Goal: Task Accomplishment & Management: Manage account settings

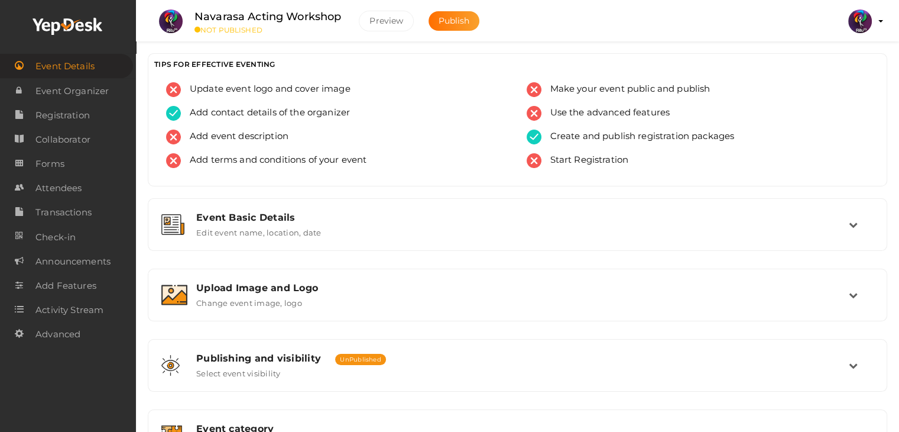
click at [877, 15] on li "Preview RITUtsav 2025 ritticket@gmail.com Personal Profile My Events Admin Swit…" at bounding box center [860, 21] width 47 height 41
click at [879, 22] on li "Preview RITUtsav 2025 ritticket@gmail.com Personal Profile My Events Admin Swit…" at bounding box center [860, 21] width 47 height 41
drag, startPoint x: 885, startPoint y: 19, endPoint x: 844, endPoint y: 33, distance: 43.2
click at [844, 30] on div "Navarasa Acting Workshop NOT PUBLISHED Preview Publish Preview RITUtsav 2025 ri…" at bounding box center [517, 15] width 763 height 30
click at [851, 27] on img at bounding box center [860, 21] width 24 height 24
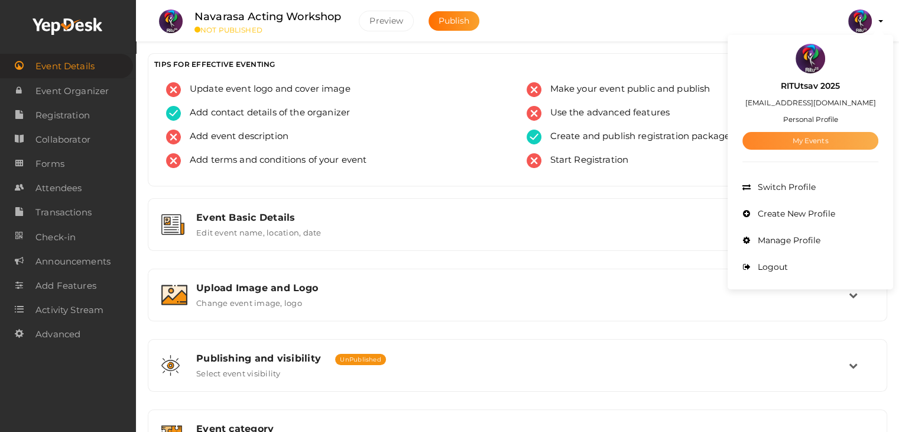
click at [823, 141] on link "My Events" at bounding box center [811, 141] width 136 height 18
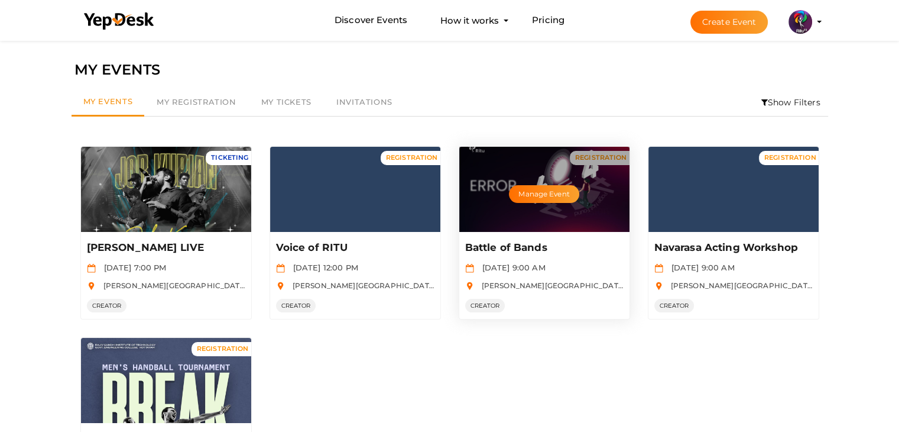
click at [520, 178] on div "Manage Event" at bounding box center [544, 189] width 170 height 85
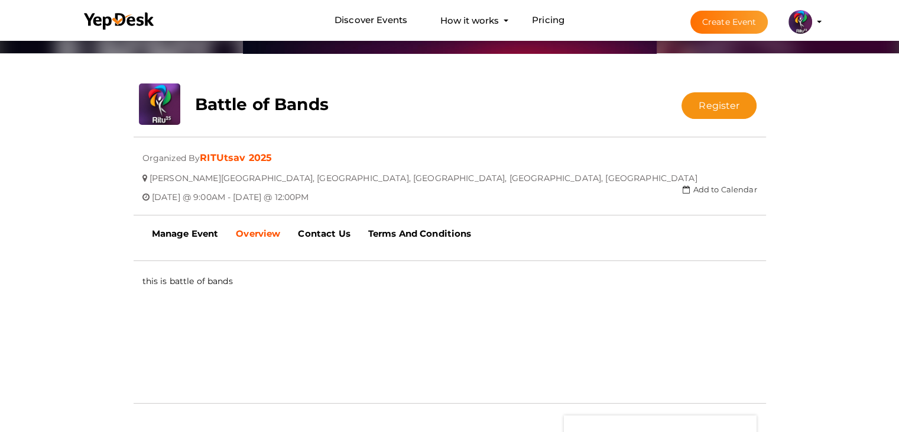
scroll to position [189, 0]
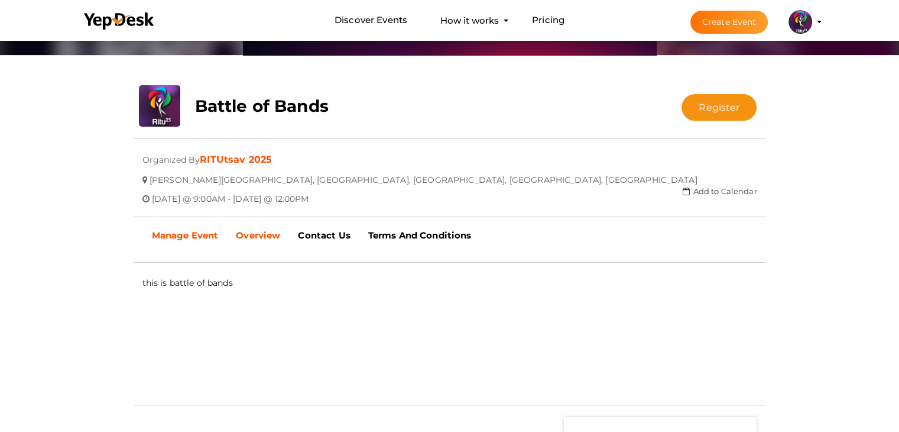
click at [221, 242] on link "Manage Event" at bounding box center [185, 236] width 85 height 30
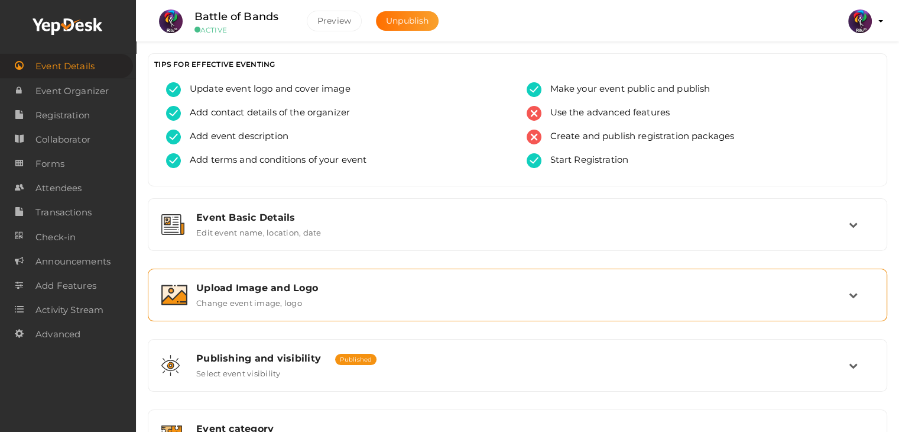
click at [254, 296] on label "Change event image, logo" at bounding box center [249, 300] width 106 height 14
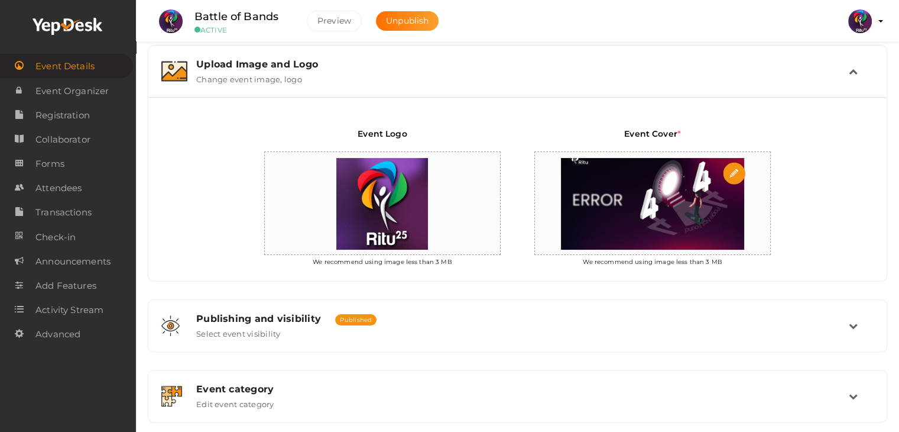
scroll to position [226, 0]
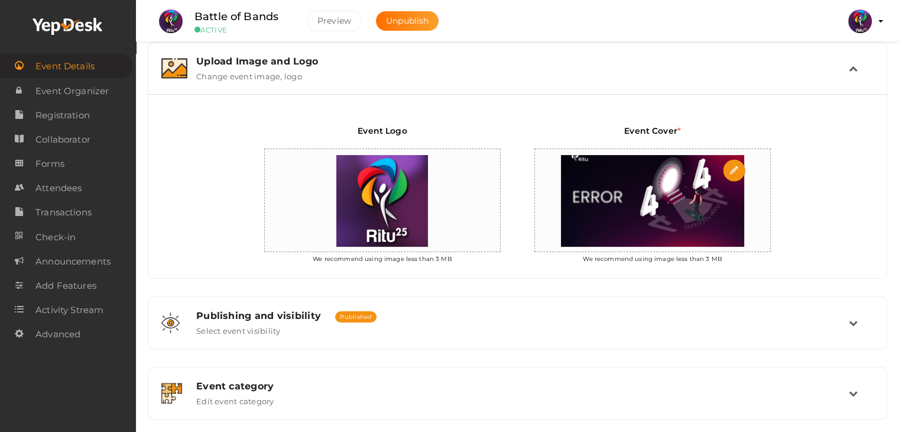
click at [735, 169] on input "file" at bounding box center [735, 171] width 24 height 24
type input "C:\fakepath\BATTLE OF BANDS.jpg"
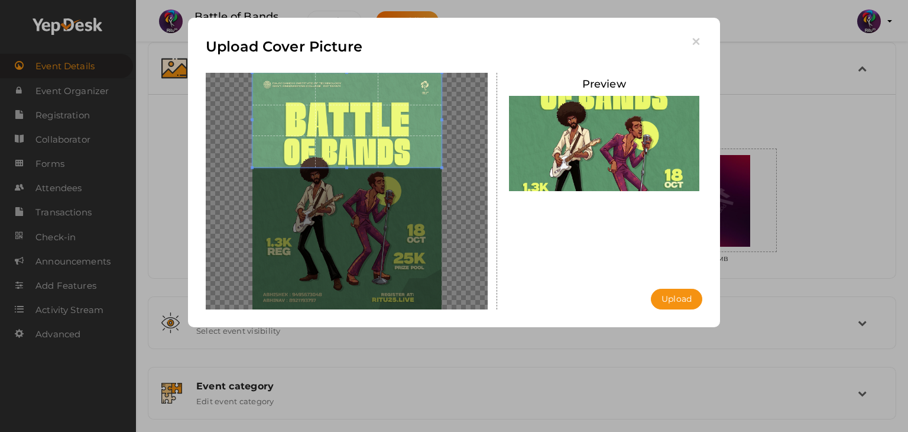
drag, startPoint x: 397, startPoint y: 187, endPoint x: 403, endPoint y: 82, distance: 105.4
click at [403, 82] on span at bounding box center [346, 120] width 189 height 95
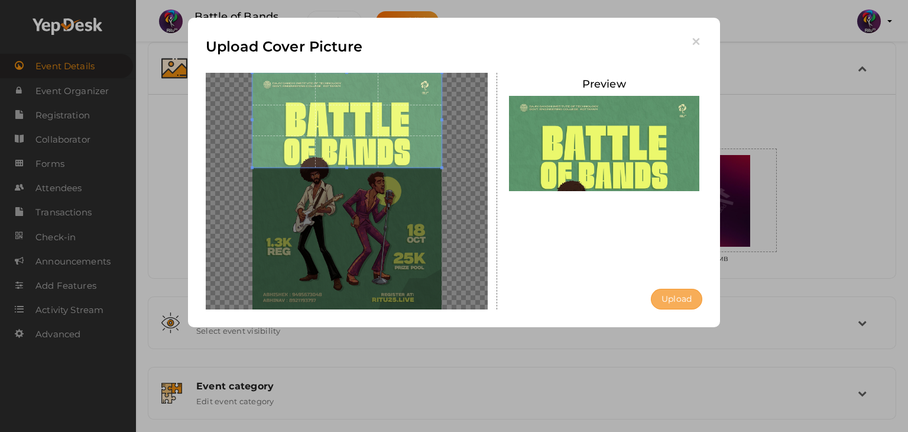
click at [688, 305] on button "Upload" at bounding box center [676, 299] width 51 height 21
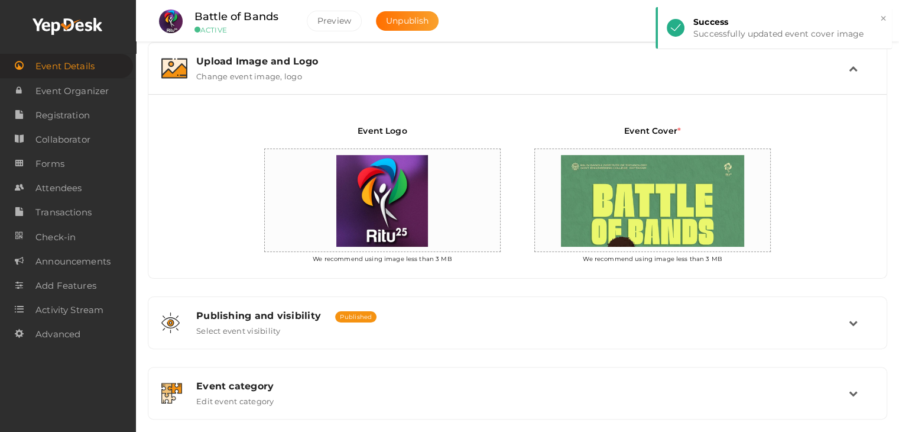
scroll to position [382, 0]
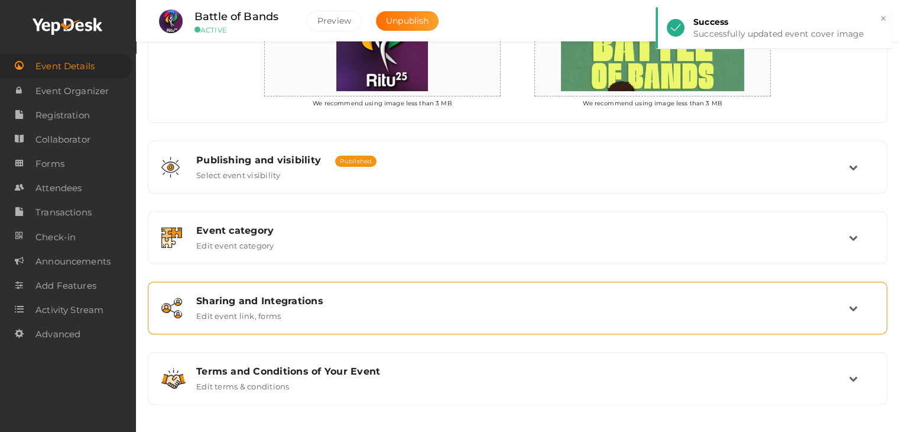
click at [298, 315] on div "Sharing and Integrations Edit event link, forms" at bounding box center [518, 307] width 662 height 25
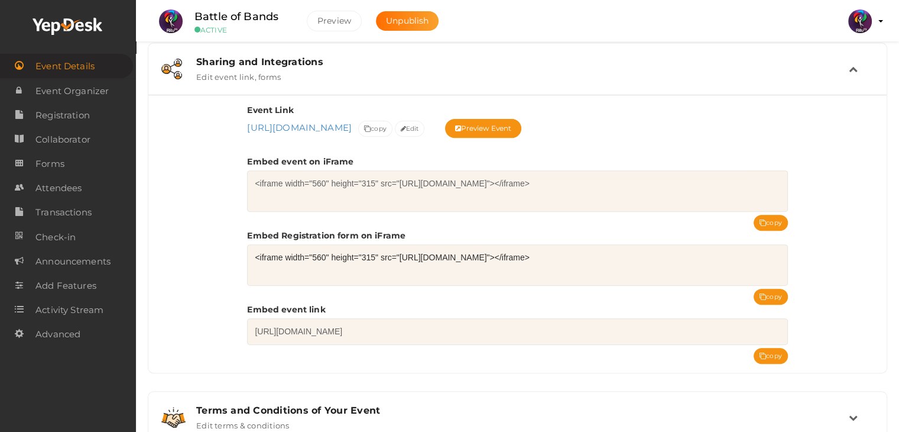
scroll to position [438, 0]
click at [772, 288] on button "copy" at bounding box center [771, 296] width 34 height 16
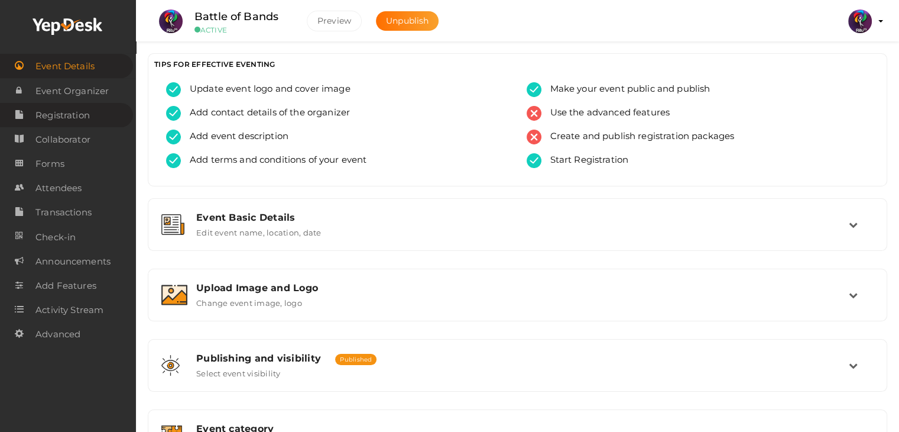
click at [78, 125] on span "Registration" at bounding box center [62, 115] width 54 height 24
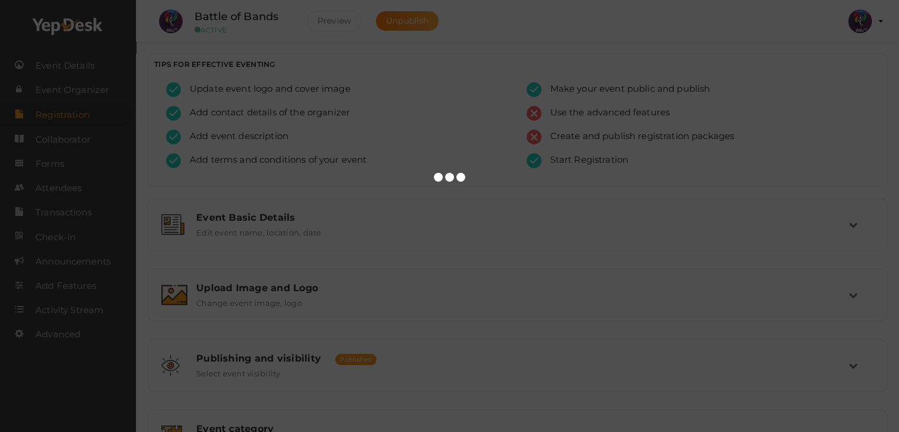
click at [78, 125] on div at bounding box center [449, 216] width 899 height 432
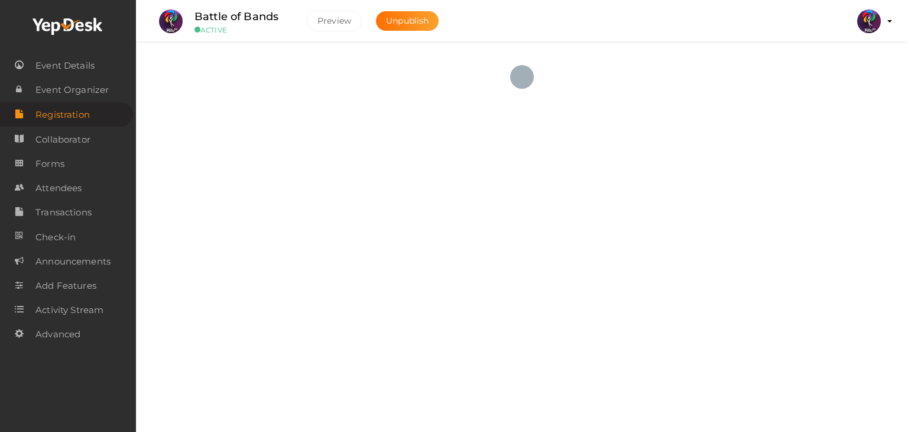
checkbox input "true"
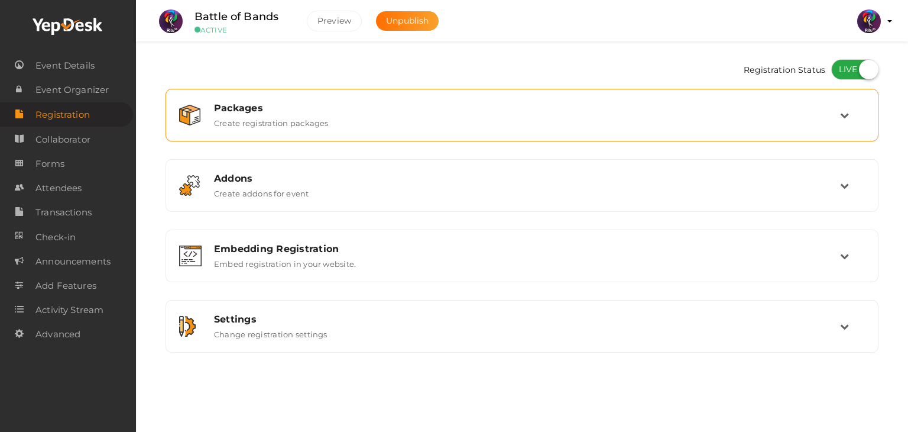
click at [414, 124] on div "Packages Create registration packages" at bounding box center [522, 114] width 635 height 25
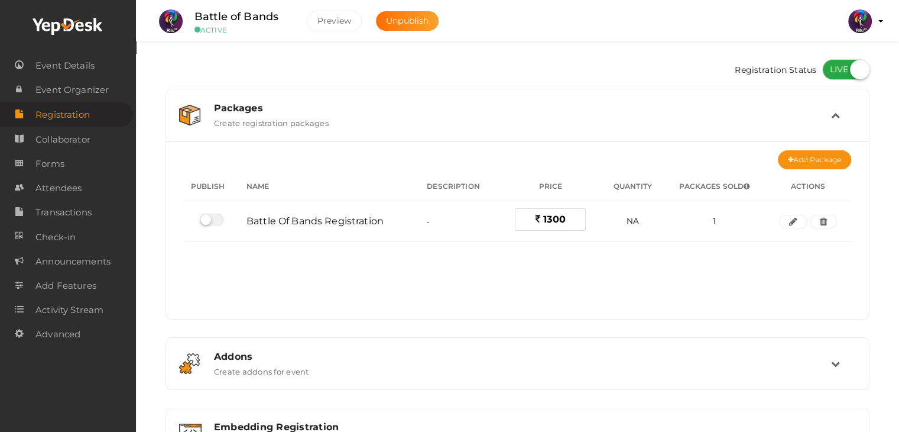
click at [414, 124] on div "Packages Create registration packages" at bounding box center [518, 114] width 626 height 25
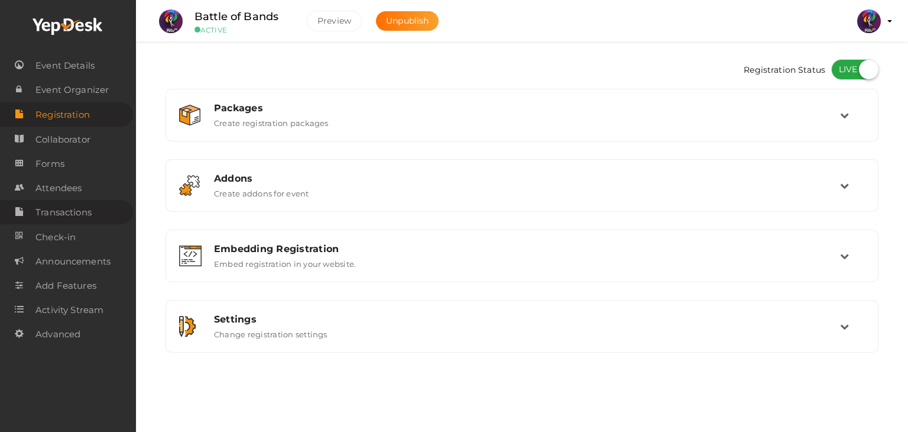
click at [85, 213] on span "Transactions" at bounding box center [63, 212] width 56 height 24
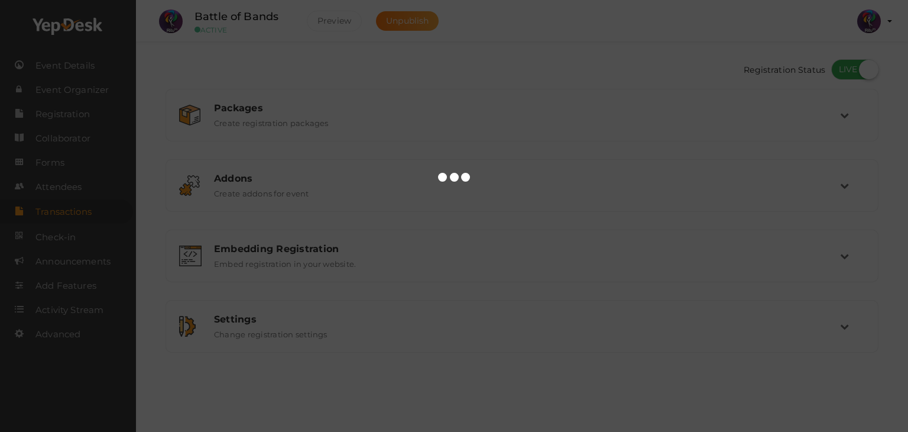
click at [82, 201] on div at bounding box center [454, 216] width 908 height 432
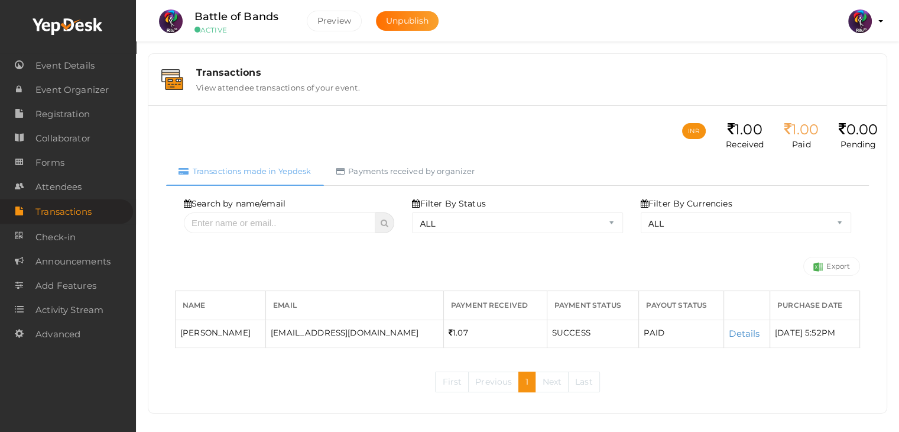
click at [80, 192] on span "Attendees" at bounding box center [58, 187] width 46 height 24
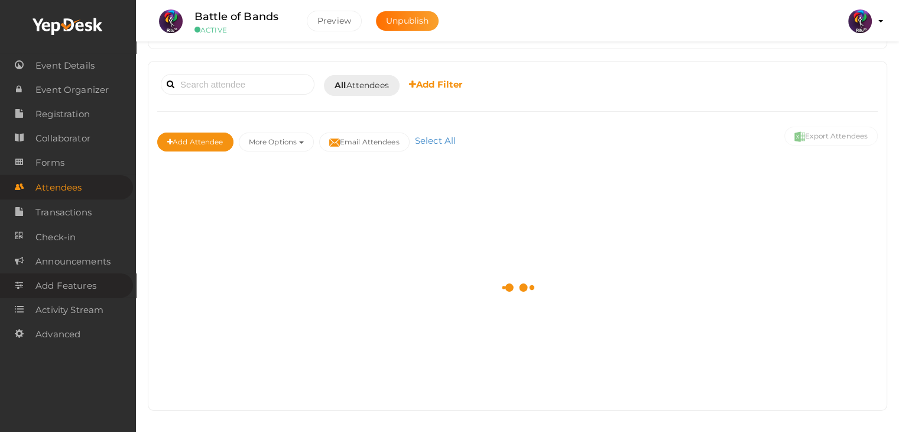
scroll to position [27, 0]
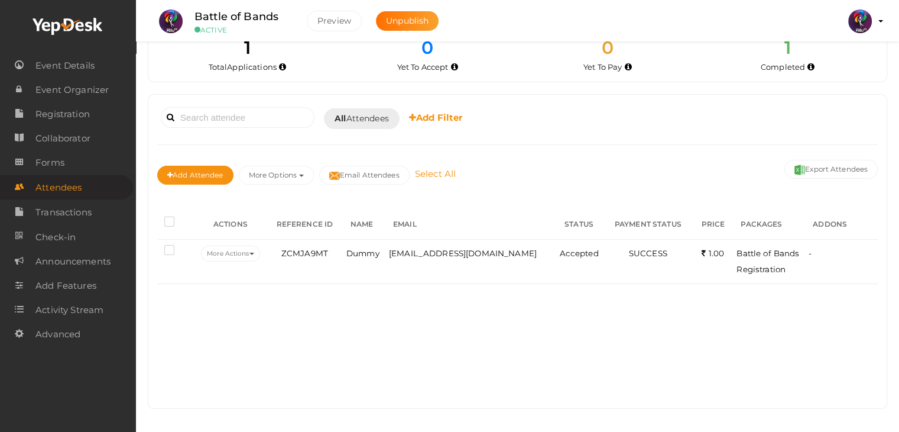
click at [426, 169] on link "Select All" at bounding box center [435, 173] width 47 height 11
click at [433, 170] on label "1 attendees selected" at bounding box center [456, 174] width 88 height 12
click at [82, 171] on link "Forms" at bounding box center [66, 162] width 133 height 24
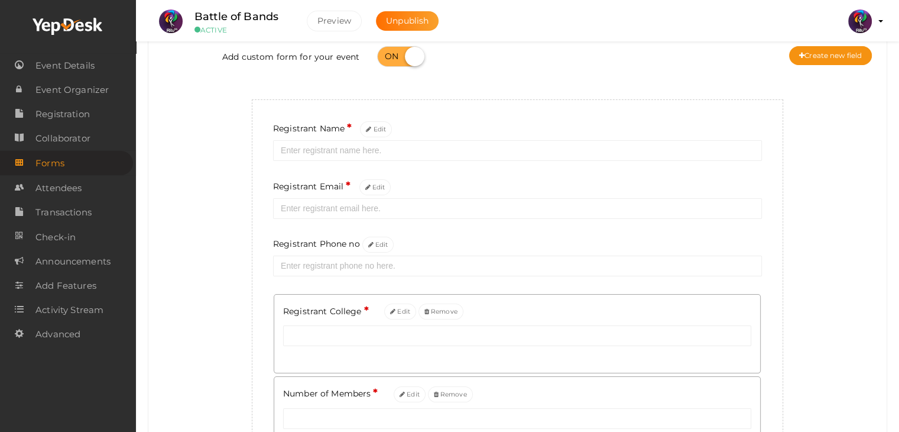
scroll to position [76, 0]
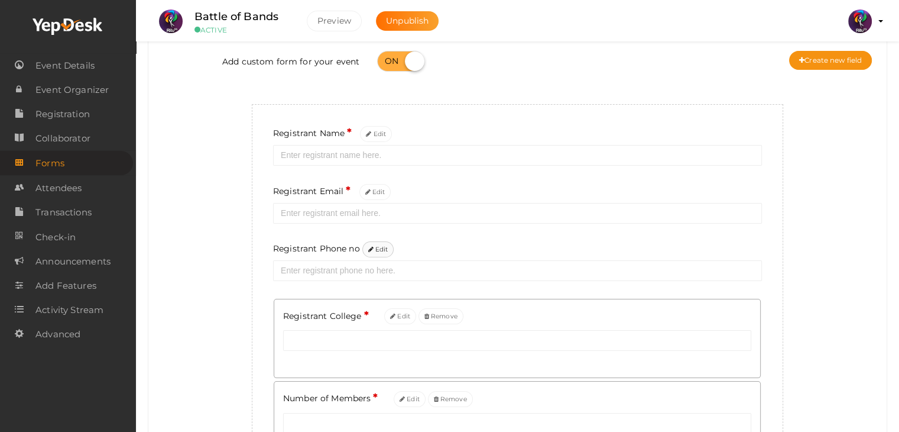
click at [374, 249] on button "Edit" at bounding box center [378, 249] width 32 height 16
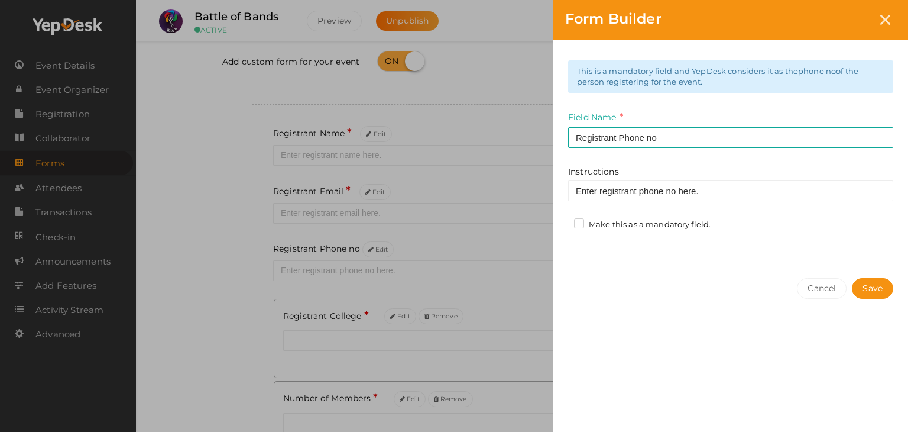
click at [589, 219] on label "Make this as a mandatory field." at bounding box center [642, 225] width 137 height 12
click at [562, 221] on input "Make this as a mandatory field." at bounding box center [562, 221] width 0 height 0
click at [891, 284] on button "Save" at bounding box center [872, 288] width 41 height 21
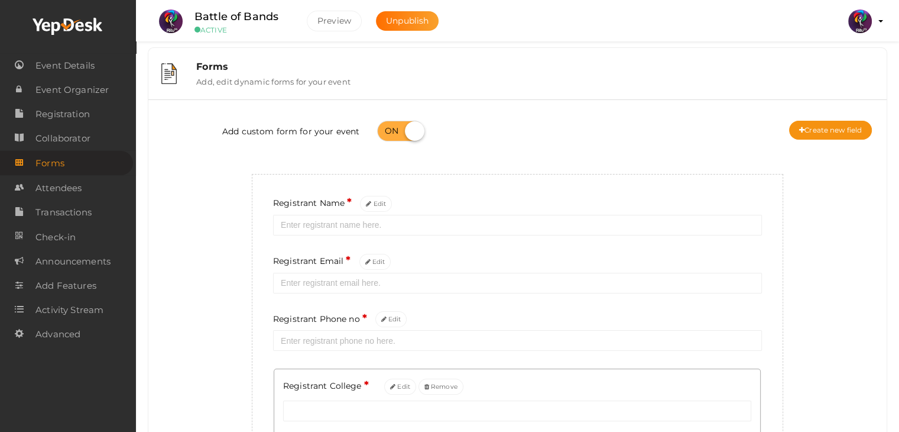
scroll to position [0, 0]
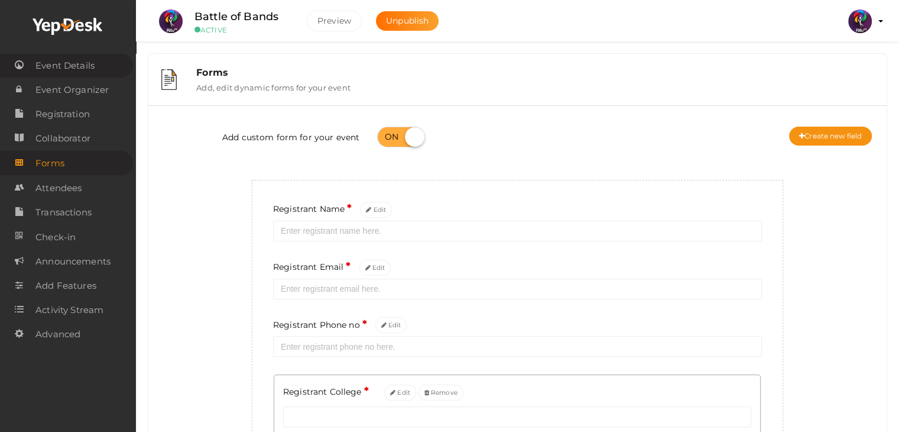
click at [83, 69] on span "Event Details" at bounding box center [64, 66] width 59 height 24
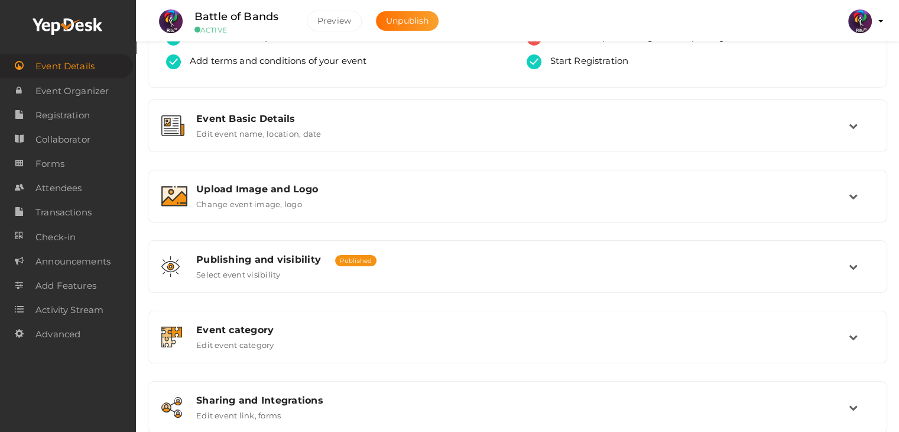
scroll to position [99, 0]
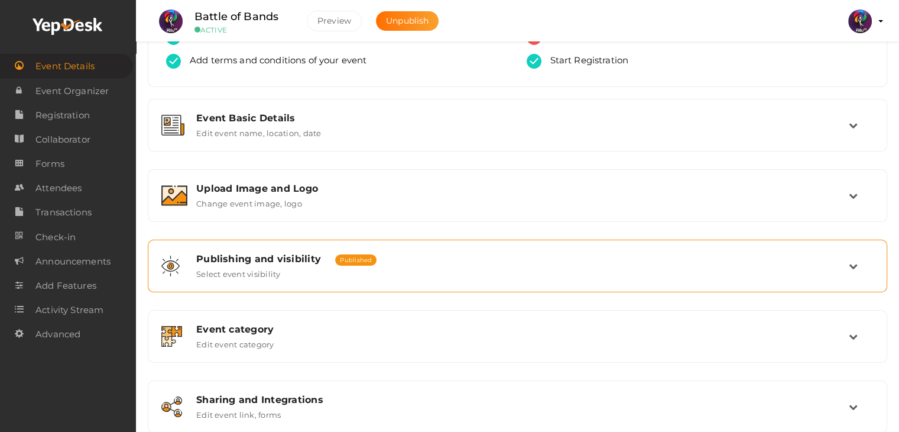
click at [446, 246] on div "Publishing and visibility Published UnPublished Select event visibility" at bounding box center [517, 266] width 727 height 40
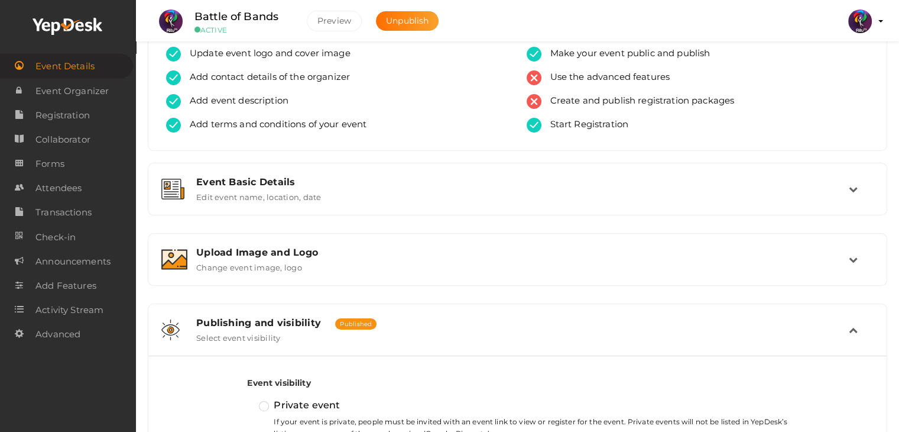
scroll to position [0, 0]
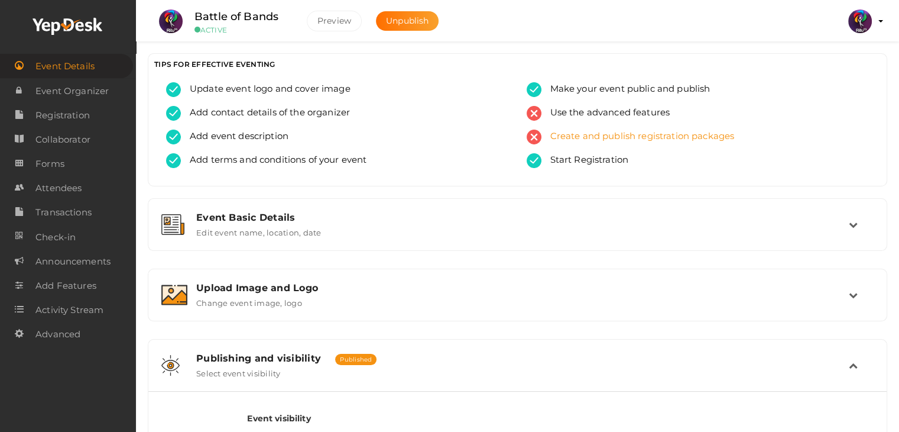
click at [592, 131] on span "Create and publish registration packages" at bounding box center [638, 136] width 193 height 15
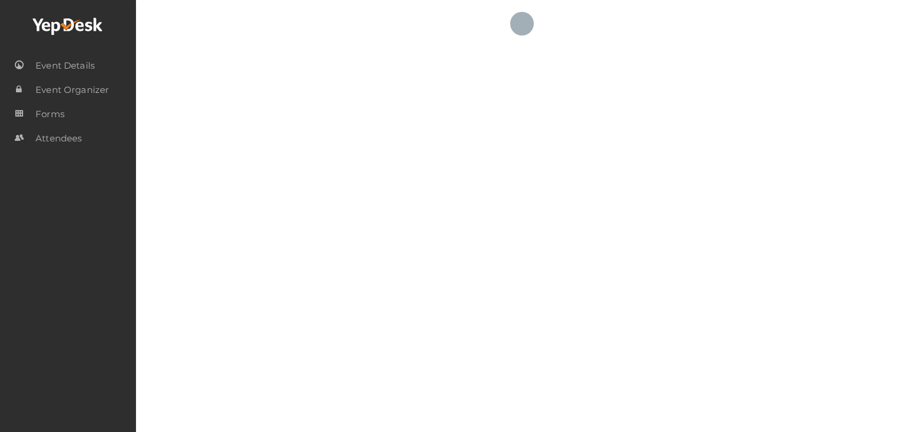
checkbox input "true"
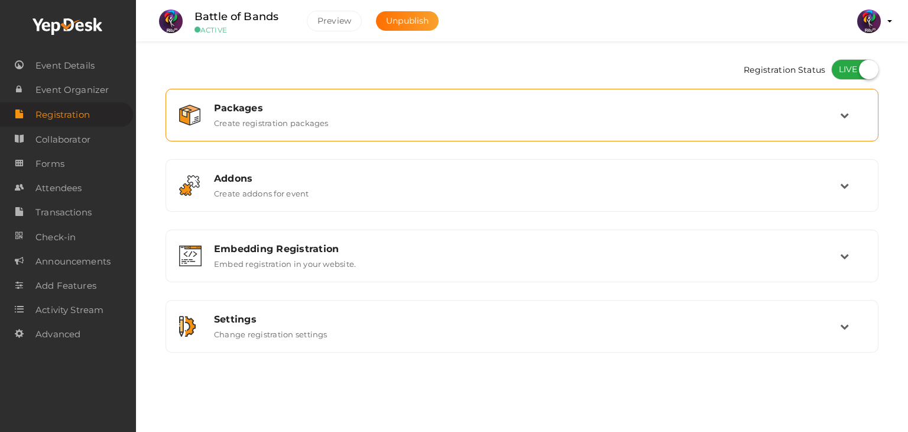
click at [591, 131] on div "Packages Create registration packages" at bounding box center [522, 115] width 700 height 40
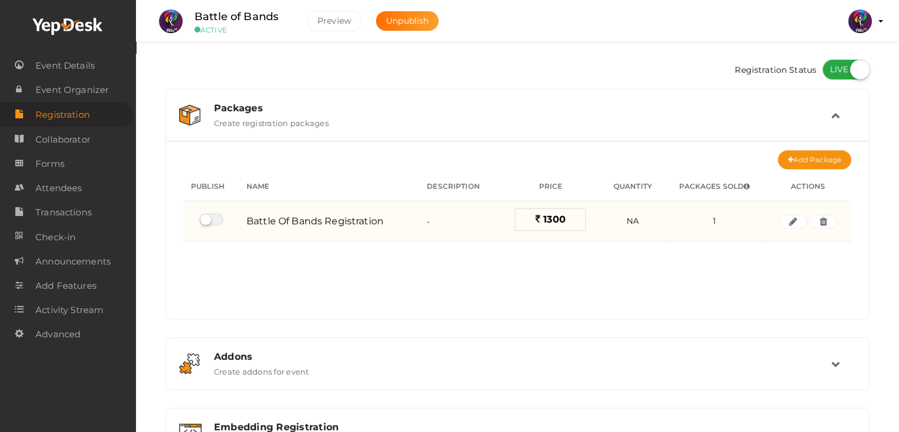
click at [205, 213] on label at bounding box center [212, 219] width 24 height 12
click at [205, 216] on input "checkbox" at bounding box center [204, 220] width 8 height 8
checkbox input "true"
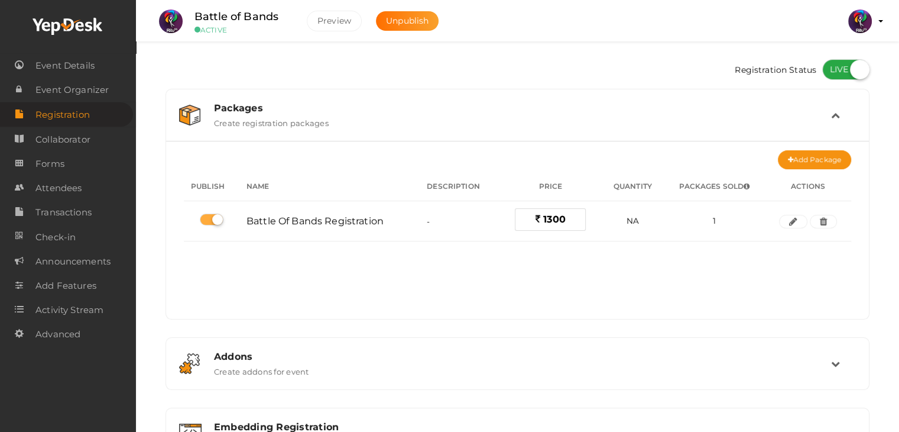
click at [830, 130] on div "Packages Create registration packages" at bounding box center [517, 115] width 691 height 40
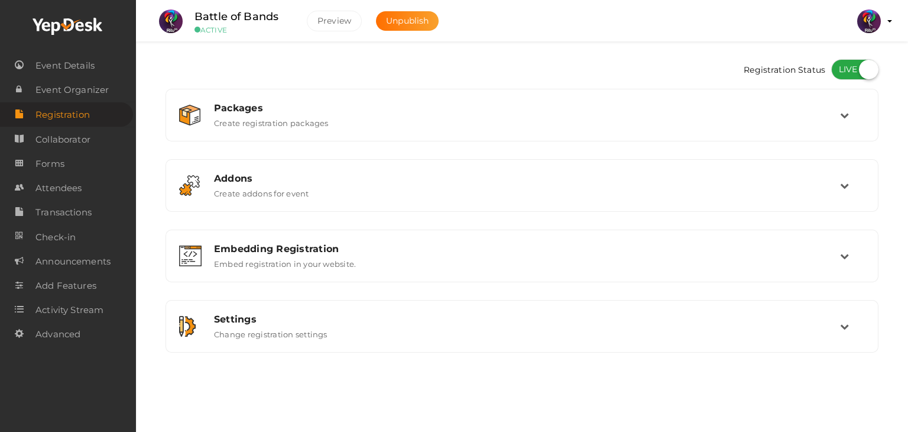
click at [307, 225] on div "Packages Create registration packages Add Package No packages to display Add pa…" at bounding box center [522, 221] width 713 height 264
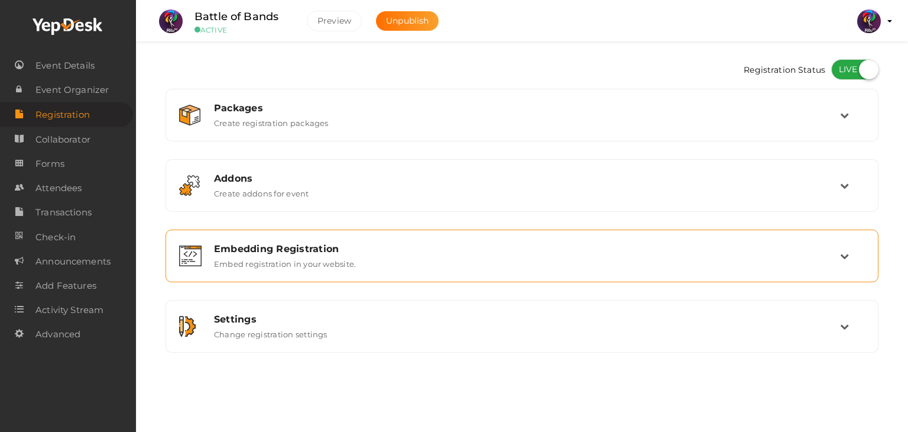
click at [310, 241] on div "Embedding Registration Embed registration in your website." at bounding box center [522, 256] width 700 height 40
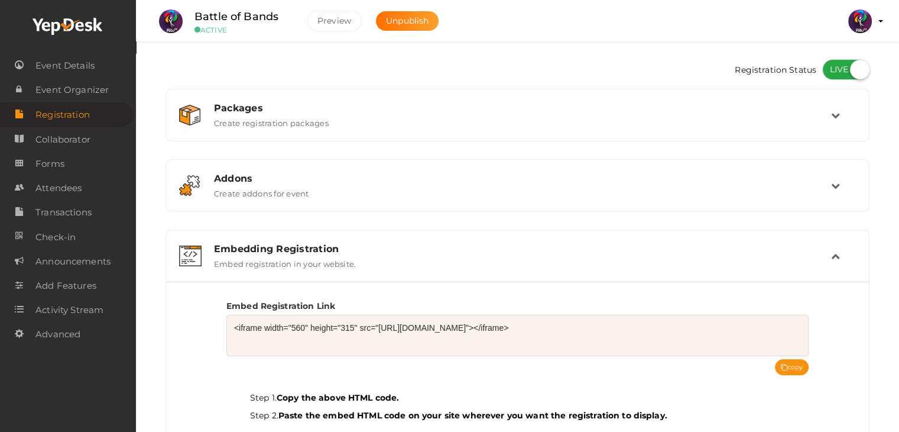
drag, startPoint x: 703, startPoint y: 325, endPoint x: 379, endPoint y: 334, distance: 324.1
click at [379, 334] on textarea "<iframe width="560" height="315" src="[URL][DOMAIN_NAME]"></iframe>" at bounding box center [517, 335] width 582 height 41
drag, startPoint x: 378, startPoint y: 326, endPoint x: 665, endPoint y: 341, distance: 286.5
click at [665, 341] on textarea "<iframe width="560" height="315" src="[URL][DOMAIN_NAME]"></iframe>" at bounding box center [517, 335] width 582 height 41
drag, startPoint x: 702, startPoint y: 325, endPoint x: 378, endPoint y: 330, distance: 324.0
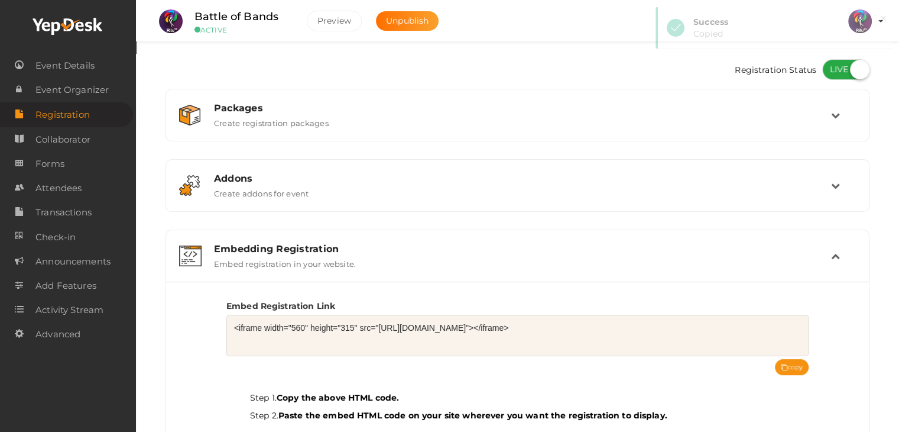
click at [378, 330] on textarea "<iframe width="560" height="315" src="[URL][DOMAIN_NAME]"></iframe>" at bounding box center [517, 335] width 582 height 41
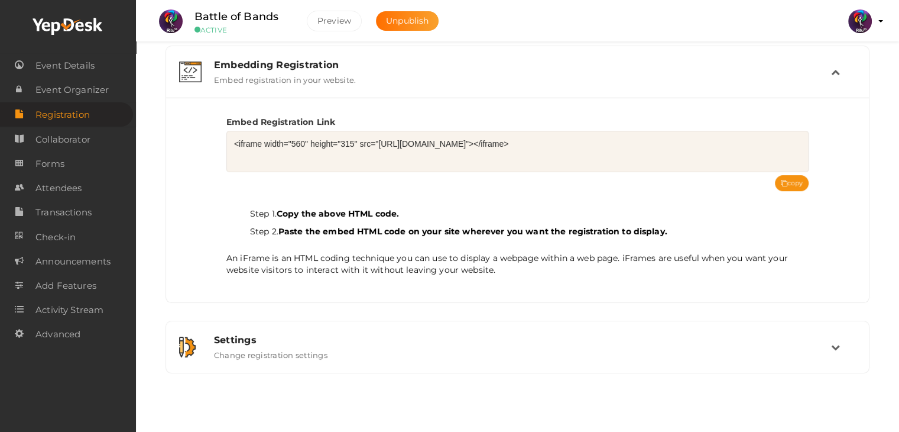
scroll to position [183, 0]
click at [455, 73] on div "Embedding Registration Embed registration in your website." at bounding box center [518, 72] width 626 height 25
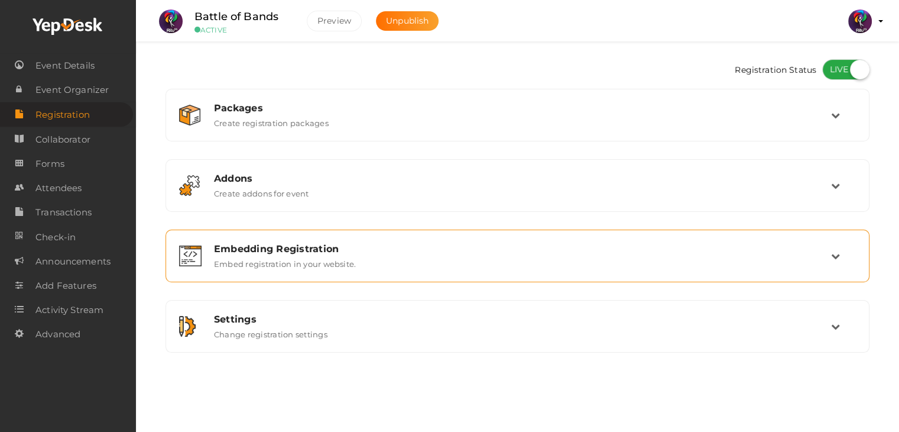
scroll to position [0, 0]
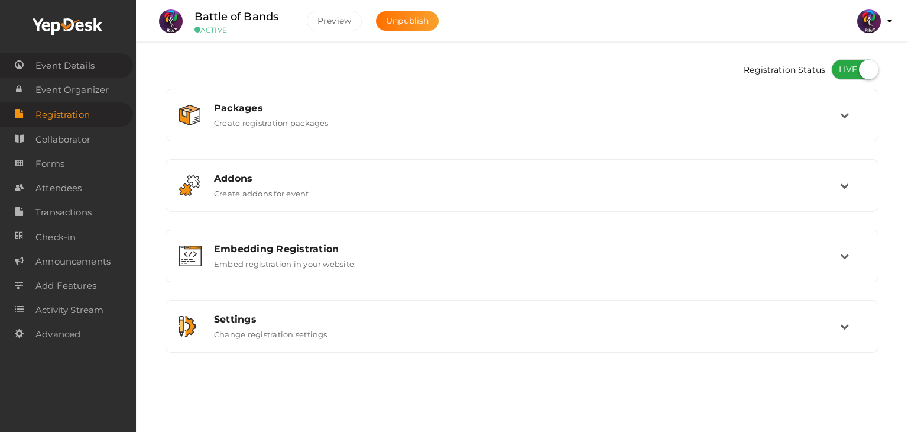
click at [92, 56] on span "Event Details" at bounding box center [64, 66] width 59 height 24
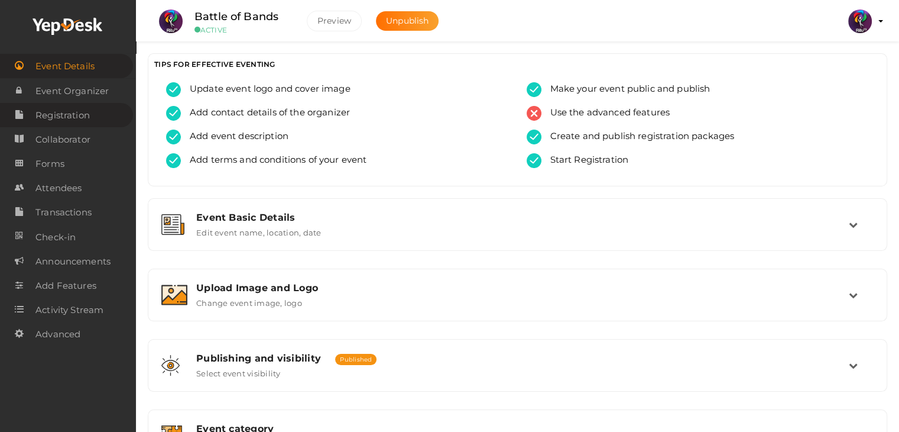
click at [86, 110] on span "Registration" at bounding box center [62, 115] width 54 height 24
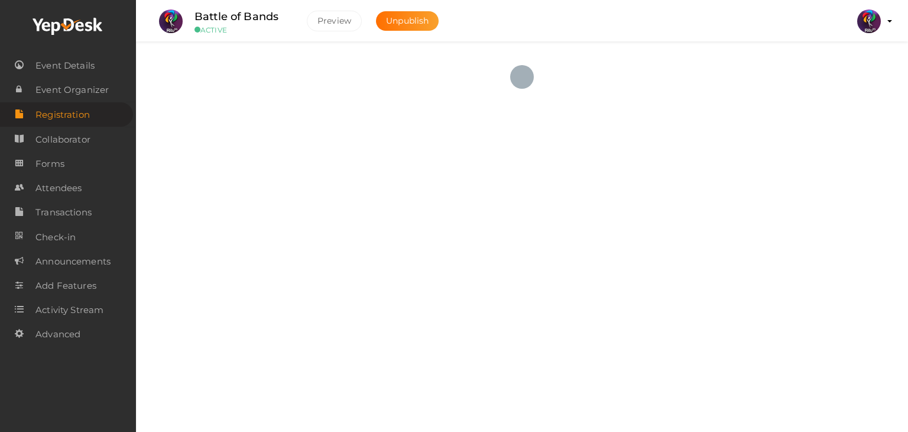
checkbox input "true"
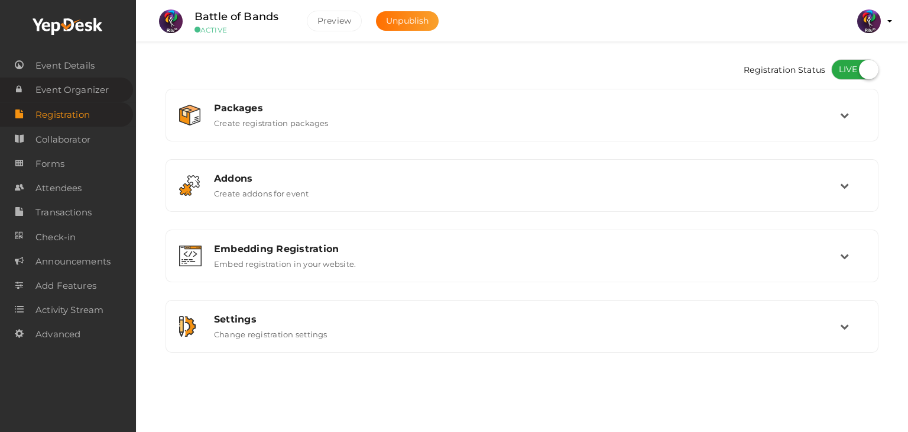
click at [85, 98] on span "Event Organizer" at bounding box center [71, 90] width 73 height 24
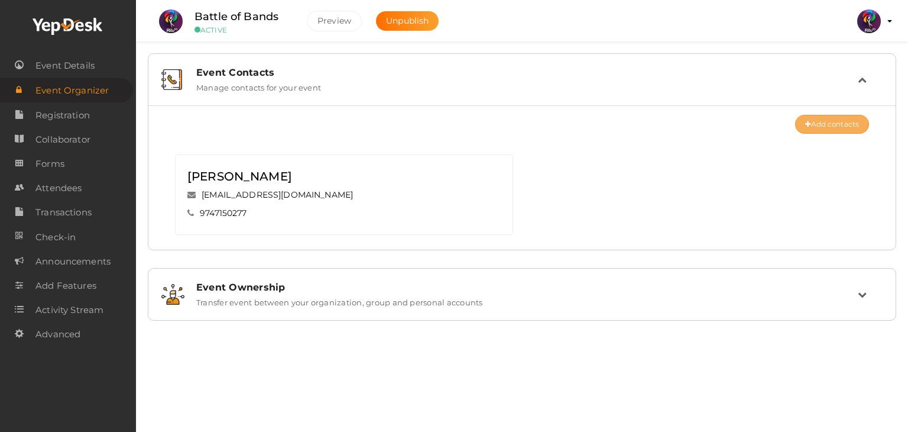
click at [0, 78] on link "Event Organizer" at bounding box center [66, 90] width 133 height 24
click at [876, 71] on td at bounding box center [870, 79] width 25 height 25
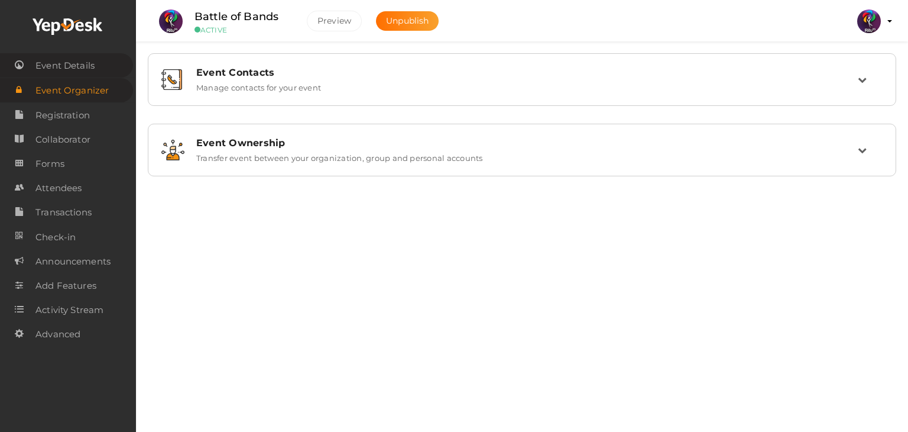
click at [85, 65] on span "Event Details" at bounding box center [64, 66] width 59 height 24
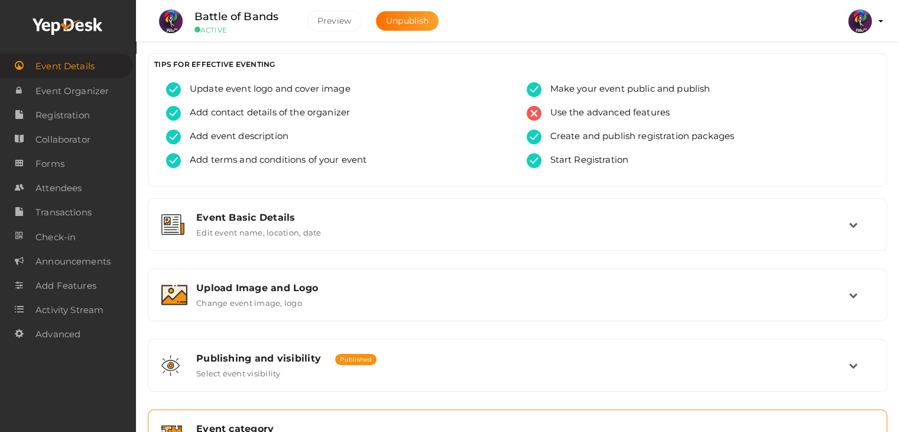
scroll to position [199, 0]
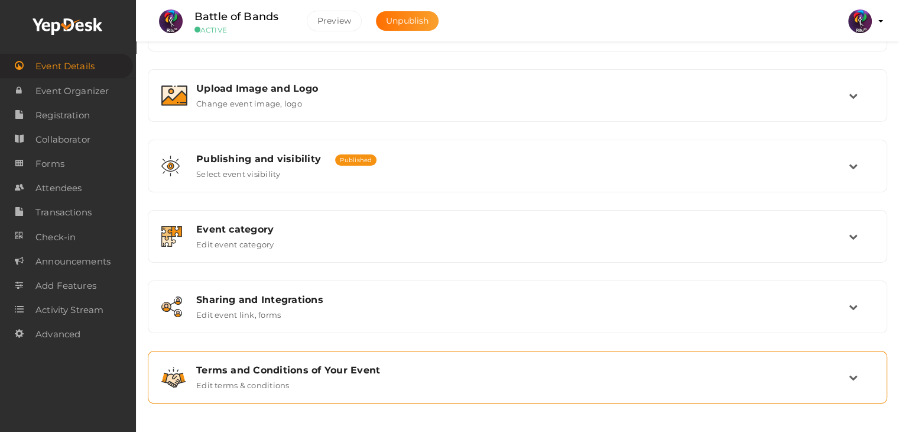
click at [663, 364] on div "Terms and Conditions of Your Event" at bounding box center [522, 369] width 653 height 11
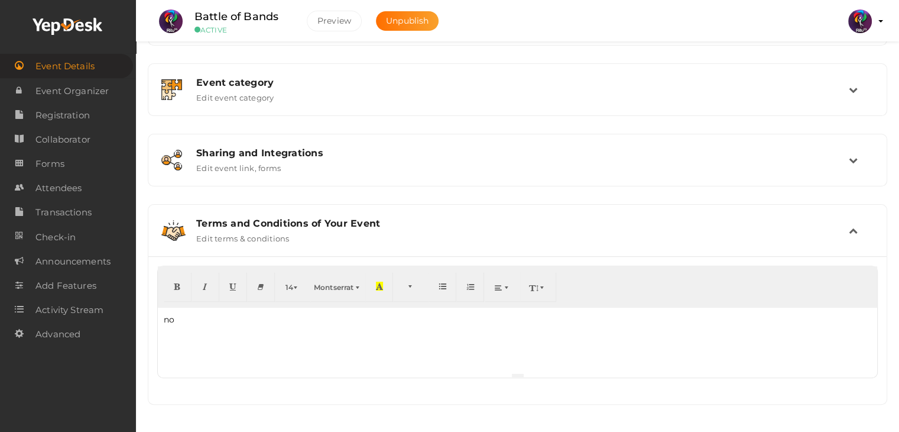
scroll to position [348, 0]
drag, startPoint x: 376, startPoint y: 333, endPoint x: 209, endPoint y: 318, distance: 167.4
click at [209, 318] on div "no" at bounding box center [518, 338] width 720 height 65
click at [370, 225] on div "Terms and Conditions of Your Event" at bounding box center [522, 221] width 653 height 11
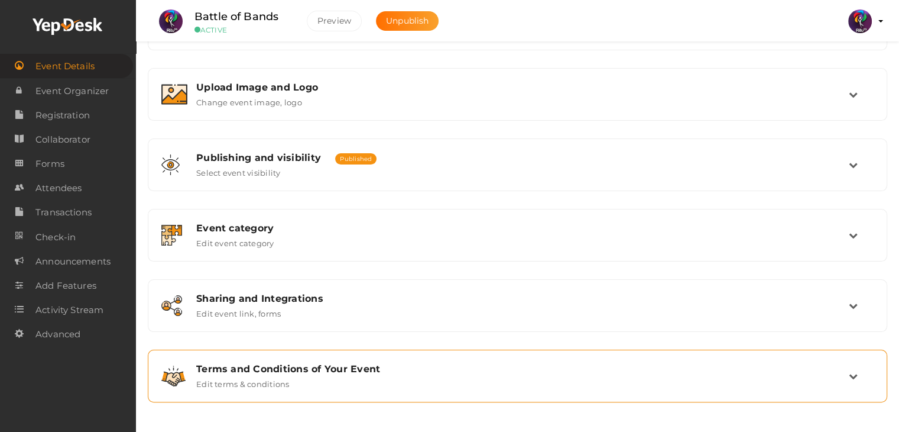
scroll to position [0, 0]
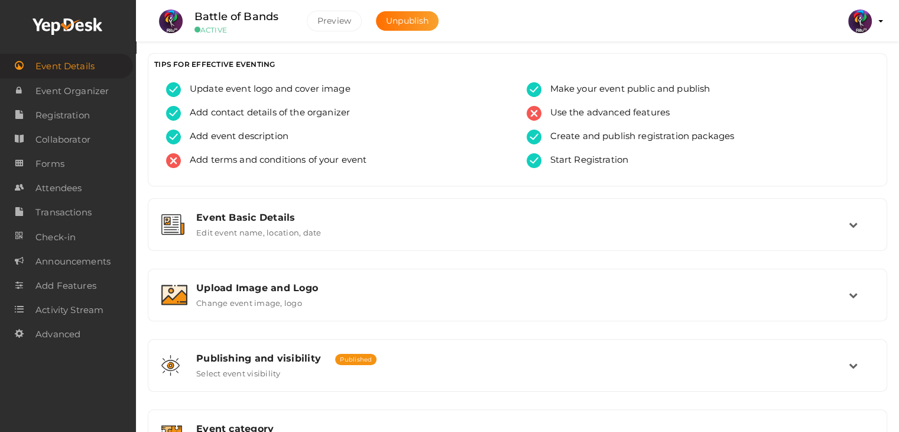
click at [448, 267] on div "Event Basic Details Edit event name, location, date Event Name Battle of Bands …" at bounding box center [518, 400] width 740 height 404
click at [430, 260] on div "Event Basic Details Edit event name, location, date Event Name Battle of Bands …" at bounding box center [518, 400] width 740 height 404
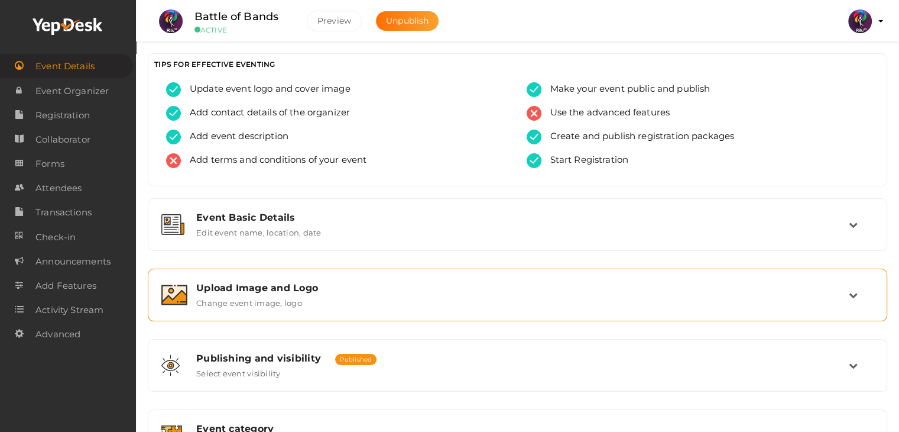
click at [433, 268] on div "Upload Image and Logo Change event image, logo" at bounding box center [518, 294] width 740 height 53
